Goal: Transaction & Acquisition: Purchase product/service

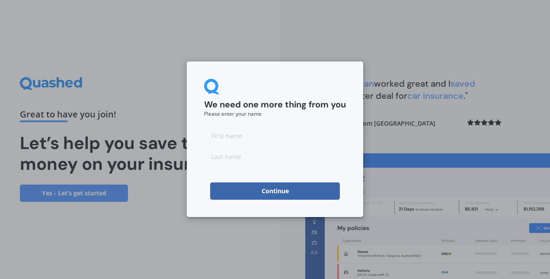
click at [264, 137] on input at bounding box center [275, 135] width 142 height 17
type input "[PERSON_NAME] [PERSON_NAME]"
type input "[PERSON_NAME]"
click at [257, 138] on input "[PERSON_NAME] [PERSON_NAME]" at bounding box center [275, 135] width 142 height 17
type input "[PERSON_NAME]"
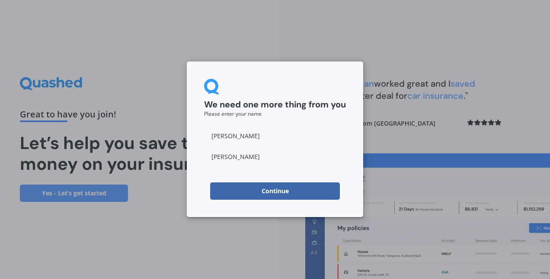
click at [218, 190] on button "Continue" at bounding box center [275, 190] width 130 height 17
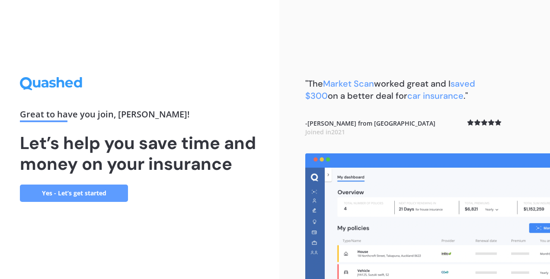
click at [83, 187] on link "Yes - Let’s get started" at bounding box center [74, 192] width 108 height 17
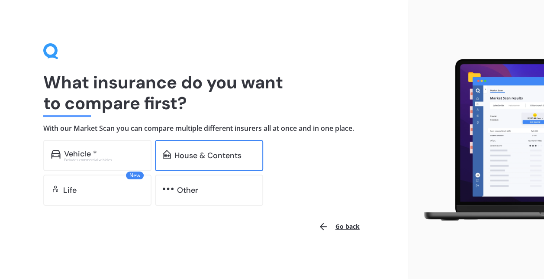
click at [219, 153] on div "House & Contents" at bounding box center [207, 155] width 67 height 9
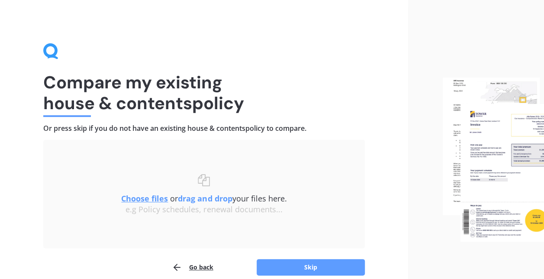
scroll to position [40, 0]
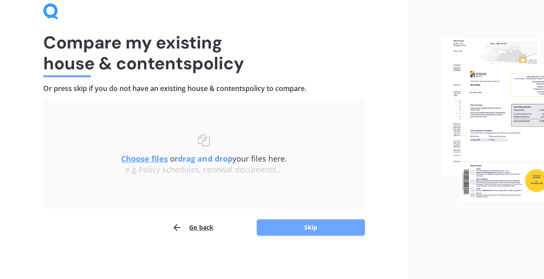
click at [300, 224] on button "Skip" at bounding box center [310, 227] width 108 height 16
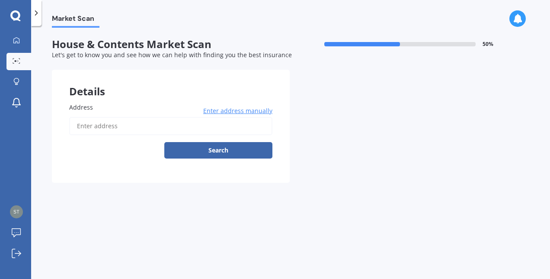
click at [119, 126] on input "Address" at bounding box center [170, 126] width 203 height 18
type input "[STREET_ADDRESS]"
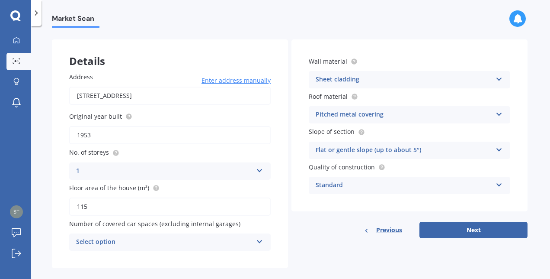
scroll to position [42, 0]
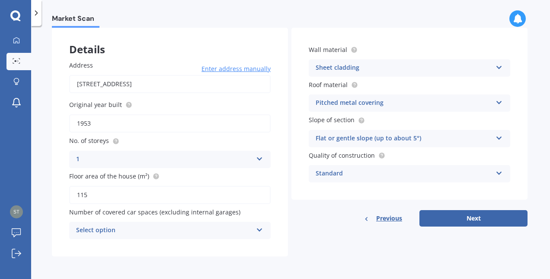
click at [259, 226] on icon at bounding box center [259, 228] width 7 height 6
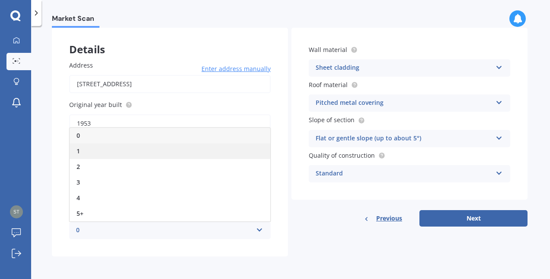
click at [111, 151] on div "1" at bounding box center [170, 151] width 201 height 16
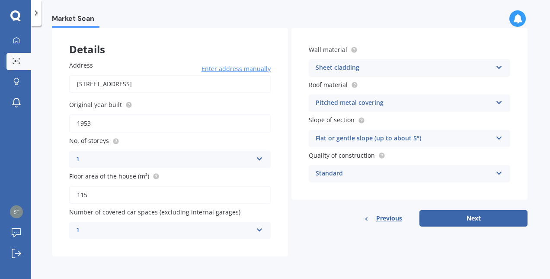
click at [257, 228] on icon at bounding box center [259, 228] width 7 height 6
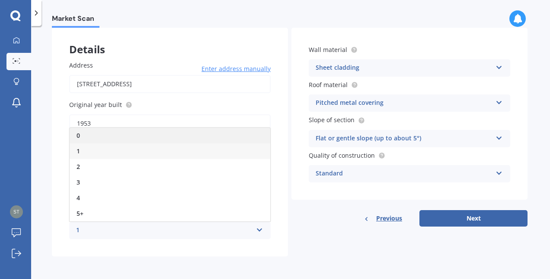
click at [86, 136] on div "0" at bounding box center [170, 136] width 201 height 16
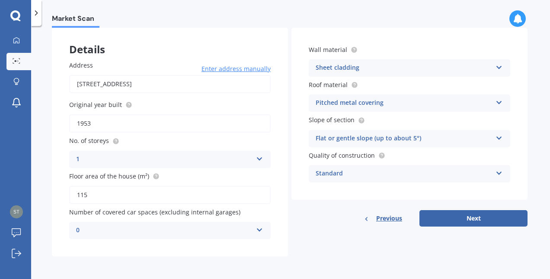
click at [341, 221] on div "Previous Next" at bounding box center [410, 218] width 236 height 16
click at [470, 218] on button "Next" at bounding box center [474, 218] width 108 height 16
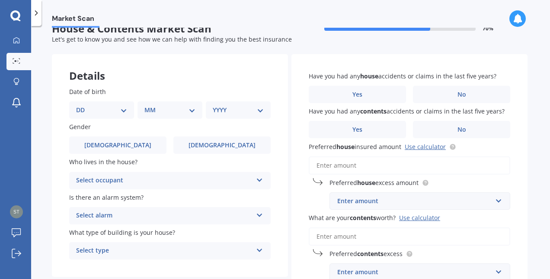
scroll to position [0, 0]
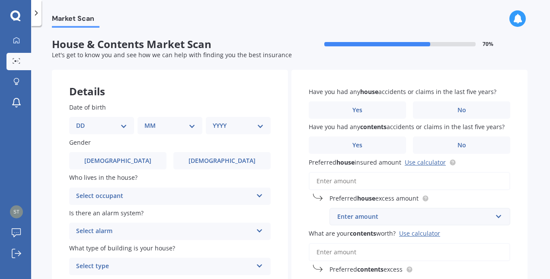
click at [124, 125] on select "DD 01 02 03 04 05 06 07 08 09 10 11 12 13 14 15 16 17 18 19 20 21 22 23 24 25 2…" at bounding box center [101, 126] width 51 height 10
select select "27"
click at [83, 121] on select "DD 01 02 03 04 05 06 07 08 09 10 11 12 13 14 15 16 17 18 19 20 21 22 23 24 25 2…" at bounding box center [101, 126] width 51 height 10
click at [193, 125] on select "MM 01 02 03 04 05 06 07 08 09 10 11 12" at bounding box center [172, 126] width 48 height 10
select select "03"
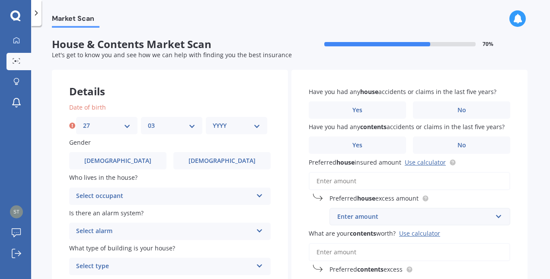
click at [148, 121] on select "MM 01 02 03 04 05 06 07 08 09 10 11 12" at bounding box center [172, 126] width 48 height 10
click at [255, 128] on select "YYYY 2009 2008 2007 2006 2005 2004 2003 2002 2001 2000 1999 1998 1997 1996 1995…" at bounding box center [237, 126] width 48 height 10
select select "1966"
click at [213, 121] on select "YYYY 2009 2008 2007 2006 2005 2004 2003 2002 2001 2000 1999 1998 1997 1996 1995…" at bounding box center [237, 126] width 48 height 10
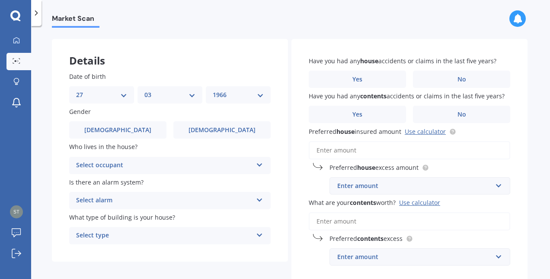
scroll to position [43, 0]
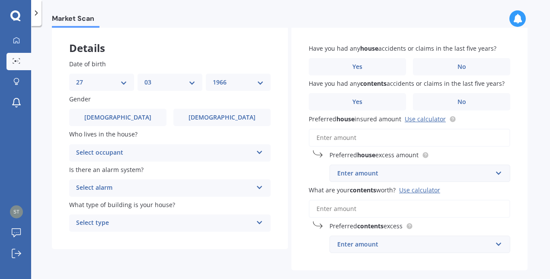
click at [259, 152] on icon at bounding box center [259, 150] width 7 height 6
click at [89, 168] on span "Owner" at bounding box center [86, 169] width 19 height 8
click at [259, 189] on icon at bounding box center [259, 186] width 7 height 6
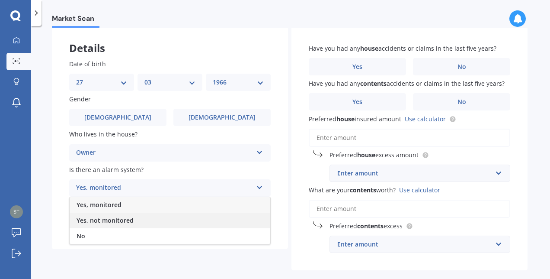
click at [101, 218] on span "Yes, not monitored" at bounding box center [105, 220] width 57 height 8
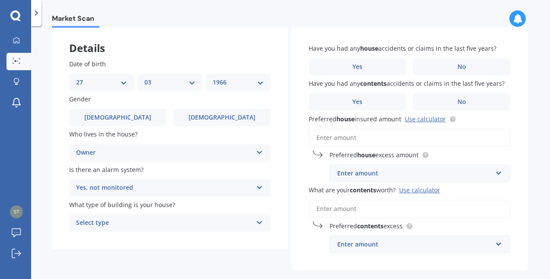
scroll to position [85, 0]
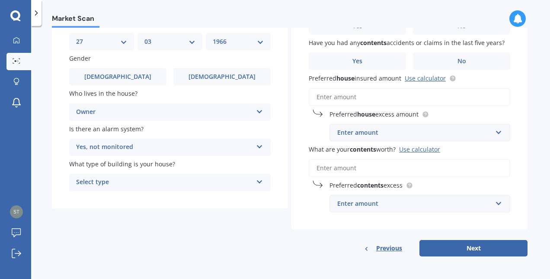
click at [259, 180] on icon at bounding box center [259, 180] width 7 height 6
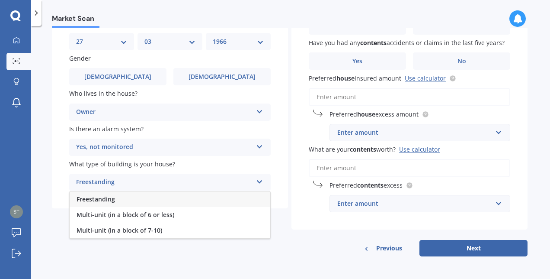
click at [101, 201] on span "Freestanding" at bounding box center [96, 199] width 38 height 8
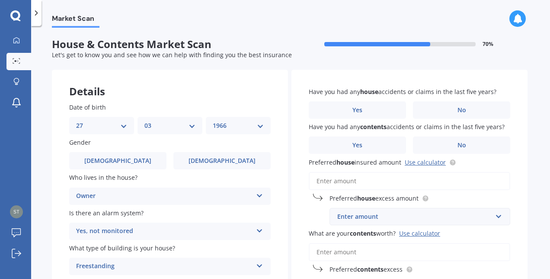
scroll to position [0, 0]
click at [461, 108] on span "No" at bounding box center [462, 109] width 9 height 7
click at [0, 0] on input "No" at bounding box center [0, 0] width 0 height 0
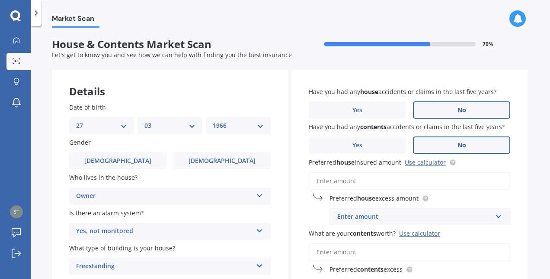
click at [458, 144] on span "No" at bounding box center [462, 144] width 9 height 7
click at [0, 0] on input "No" at bounding box center [0, 0] width 0 height 0
click at [422, 163] on link "Use calculator" at bounding box center [425, 162] width 41 height 8
click at [326, 181] on input "Preferred house insured amount Use calculator" at bounding box center [410, 181] width 202 height 18
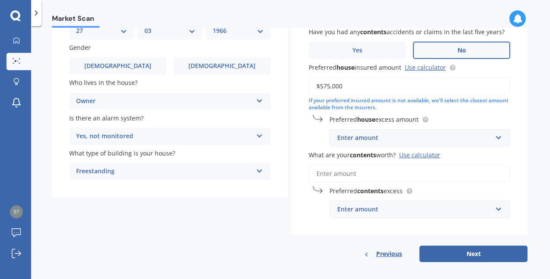
scroll to position [101, 0]
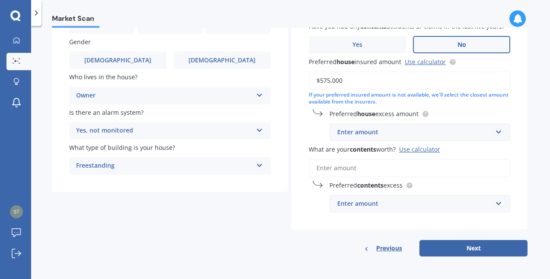
type input "$575,000"
click at [337, 167] on input "What are your contents worth? Use calculator" at bounding box center [410, 168] width 202 height 18
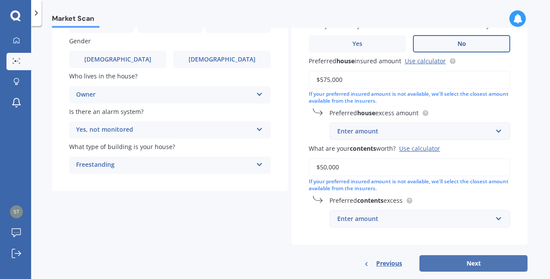
type input "$50,000"
click at [475, 262] on button "Next" at bounding box center [474, 263] width 108 height 16
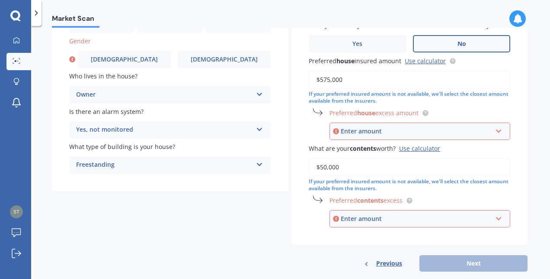
click at [501, 221] on div "Enter amount $250 $300 $400 $500 $750 $1,000 $2,000" at bounding box center [420, 218] width 181 height 17
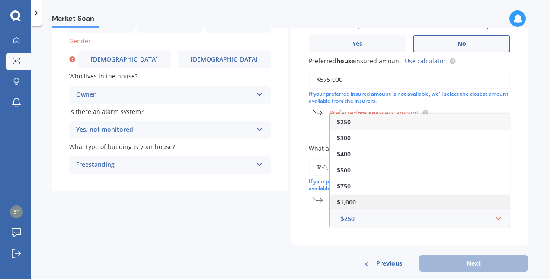
click at [359, 196] on div "$1,000" at bounding box center [420, 202] width 180 height 16
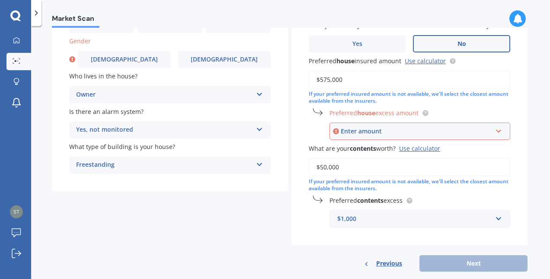
click at [458, 262] on div "Previous Next" at bounding box center [410, 263] width 236 height 16
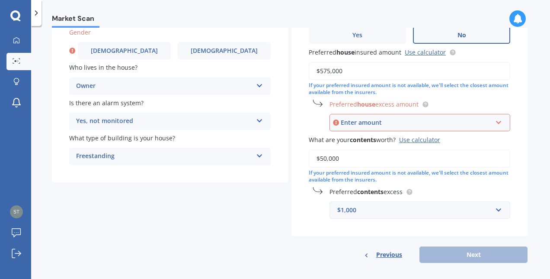
scroll to position [117, 0]
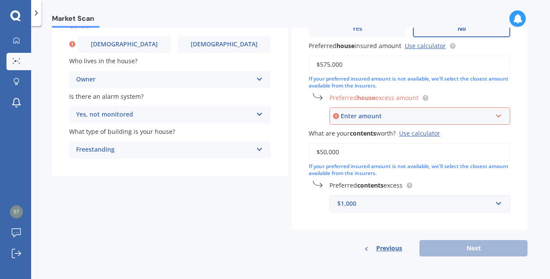
click at [458, 248] on div "Previous Next" at bounding box center [410, 248] width 236 height 16
click at [496, 113] on input "text" at bounding box center [416, 116] width 173 height 16
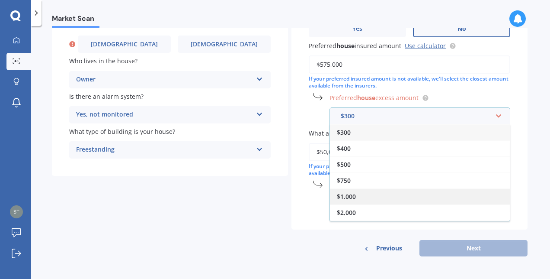
click at [353, 192] on span "$1,000" at bounding box center [346, 196] width 19 height 8
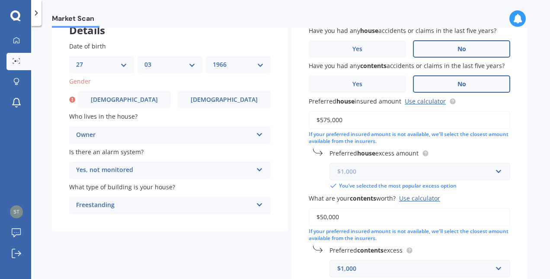
scroll to position [127, 0]
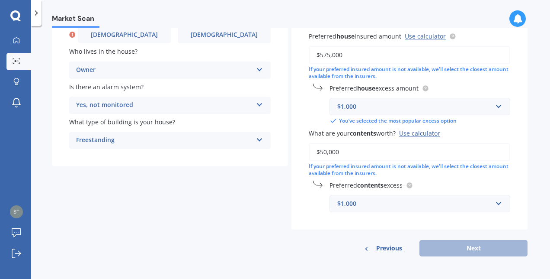
click at [452, 245] on div "Previous Next" at bounding box center [410, 248] width 236 height 16
click at [438, 247] on div "Previous Next" at bounding box center [410, 248] width 236 height 16
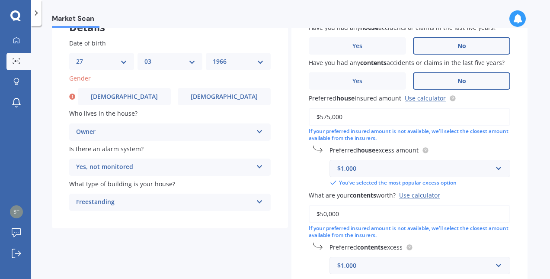
scroll to position [0, 0]
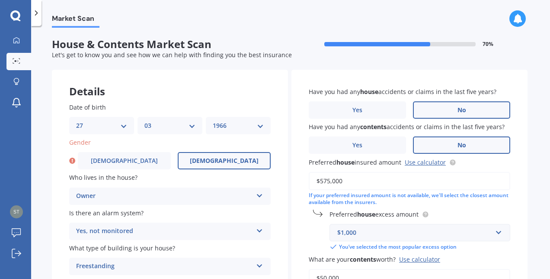
click at [238, 156] on label "[DEMOGRAPHIC_DATA]" at bounding box center [224, 160] width 93 height 17
click at [0, 0] on input "[DEMOGRAPHIC_DATA]" at bounding box center [0, 0] width 0 height 0
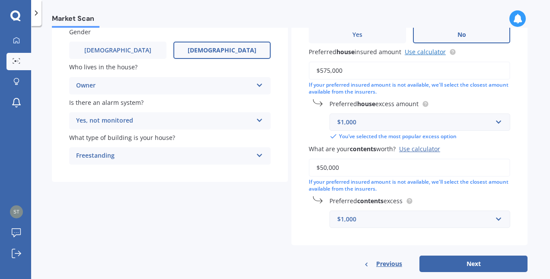
scroll to position [127, 0]
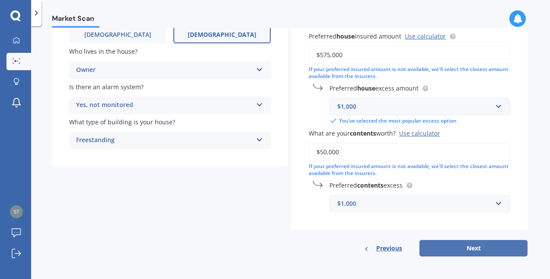
click at [458, 247] on button "Next" at bounding box center [474, 248] width 108 height 16
select select "27"
select select "03"
select select "1966"
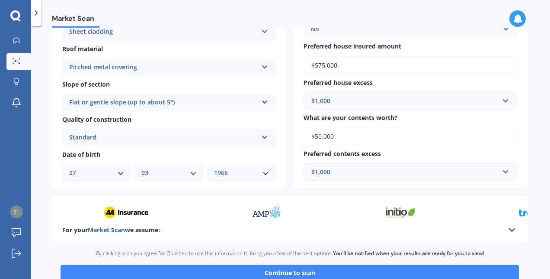
scroll to position [260, 0]
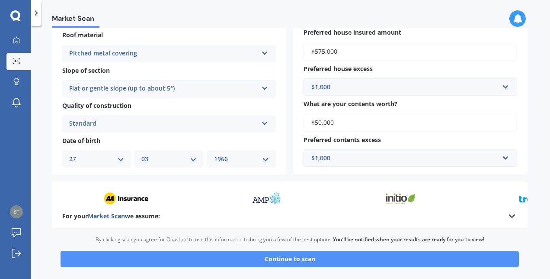
click at [291, 259] on button "Continue to scan" at bounding box center [290, 258] width 458 height 16
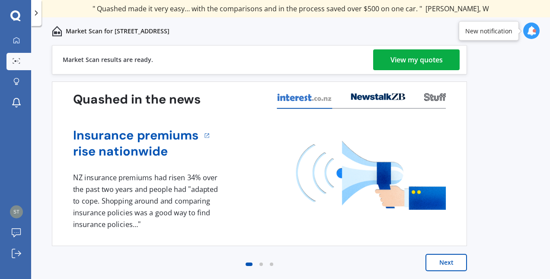
click at [403, 57] on div "View my quotes" at bounding box center [417, 59] width 52 height 21
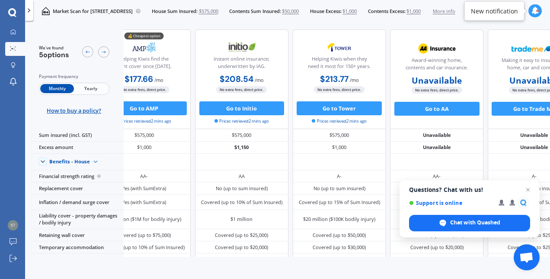
scroll to position [0, 76]
